Goal: Information Seeking & Learning: Learn about a topic

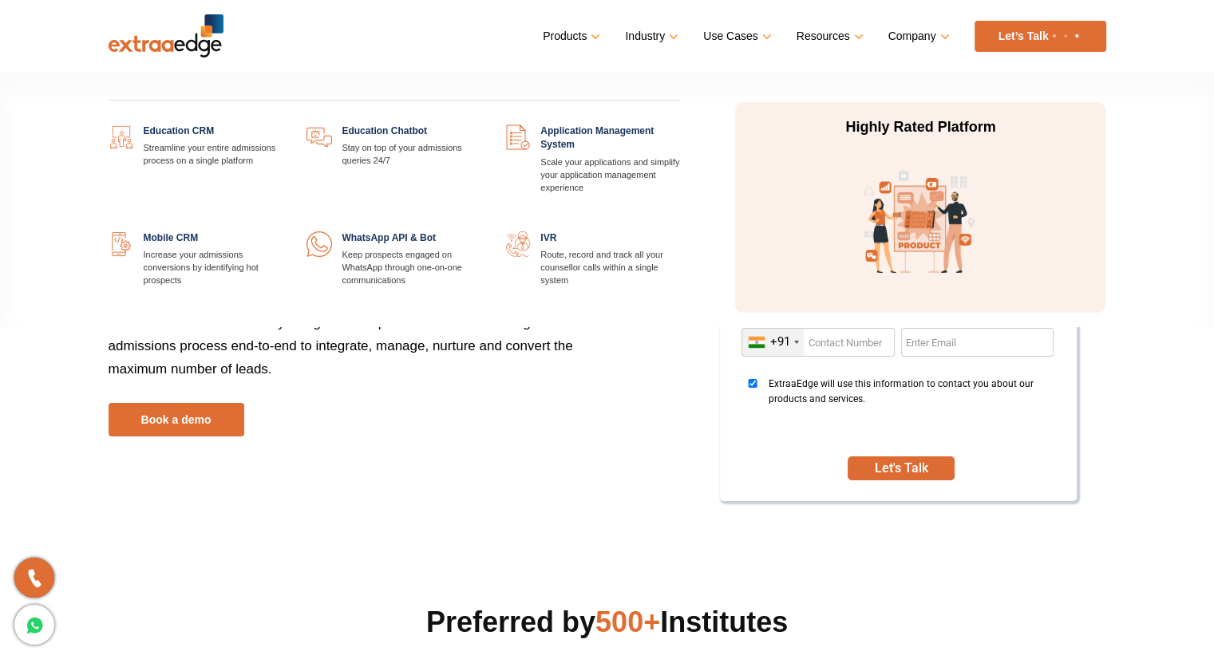
click at [591, 29] on link "Products" at bounding box center [570, 36] width 54 height 23
click at [283, 124] on link at bounding box center [283, 124] width 0 height 0
